Goal: Entertainment & Leisure: Browse casually

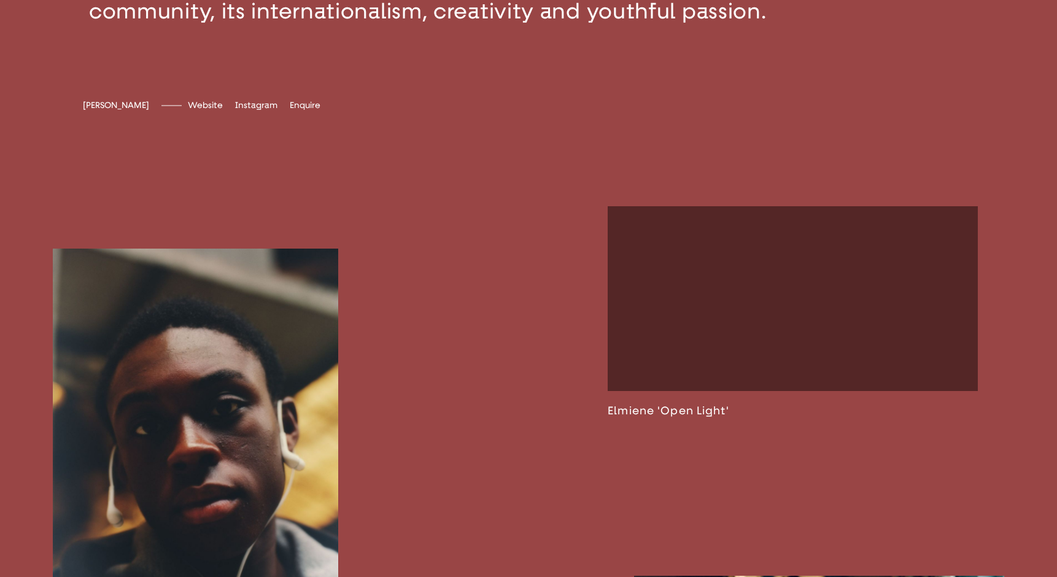
scroll to position [740, 0]
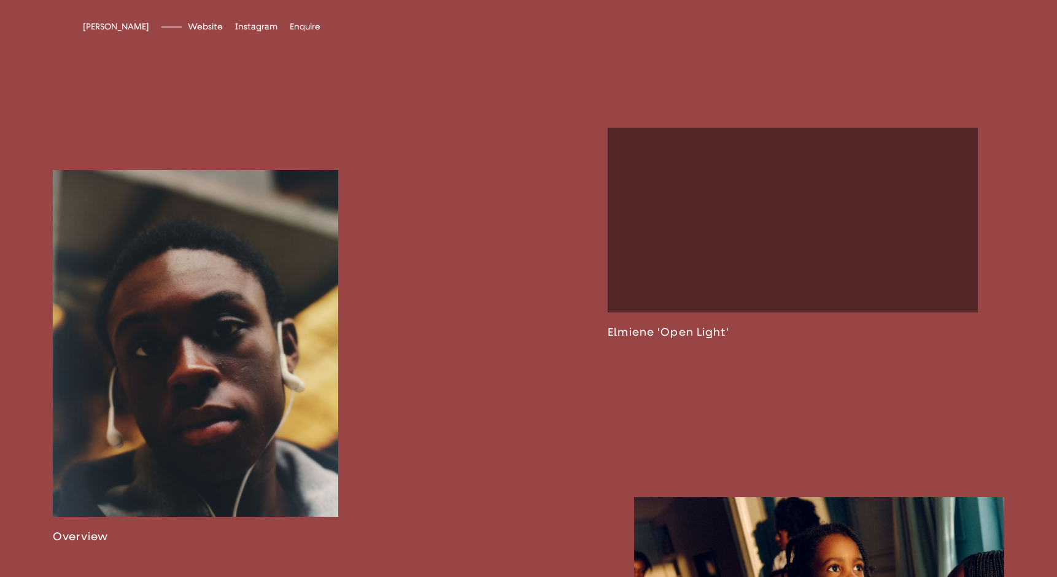
click at [220, 339] on link at bounding box center [196, 357] width 286 height 374
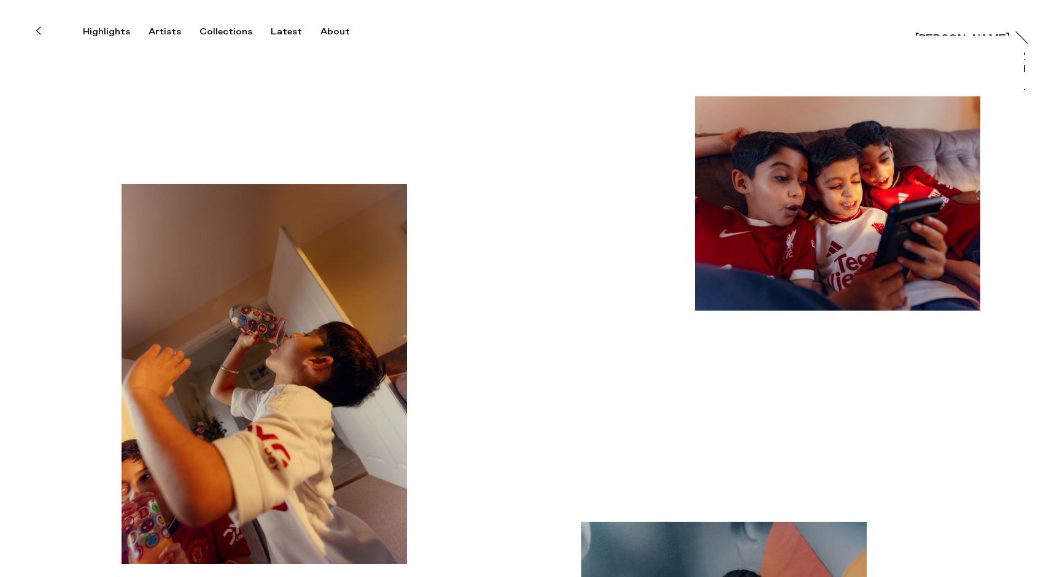
click at [359, 311] on img "button" at bounding box center [265, 374] width 286 height 380
